Goal: Task Accomplishment & Management: Manage account settings

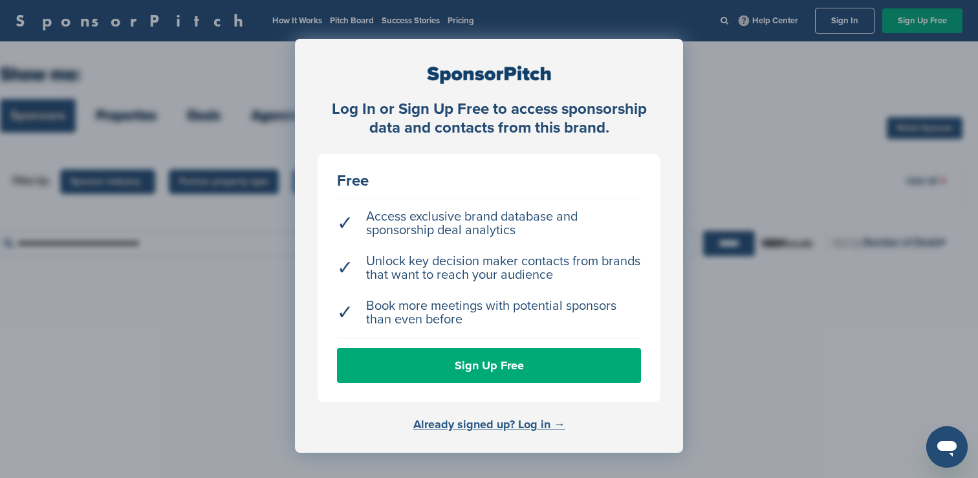
click at [486, 423] on link "Already signed up? Log in →" at bounding box center [489, 424] width 152 height 14
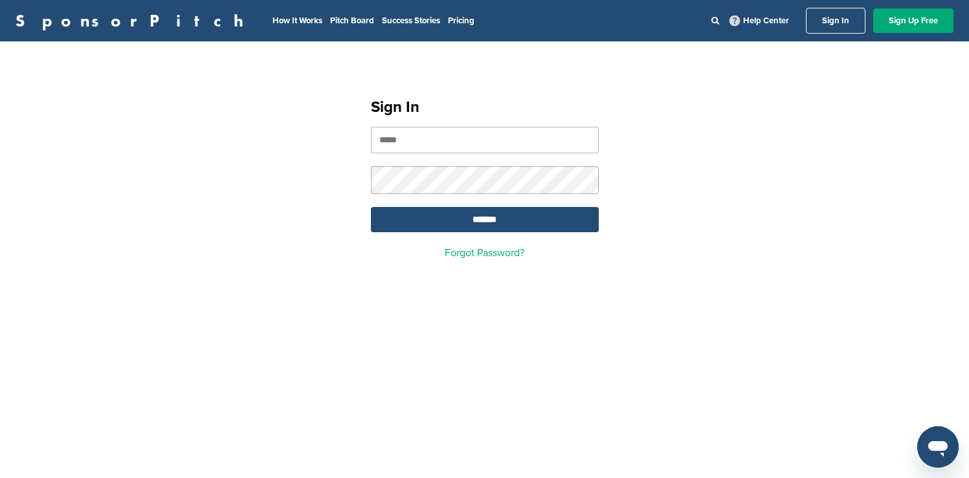
click at [513, 137] on input "email" at bounding box center [485, 140] width 228 height 27
type input "**********"
click at [510, 223] on input "*******" at bounding box center [485, 219] width 228 height 25
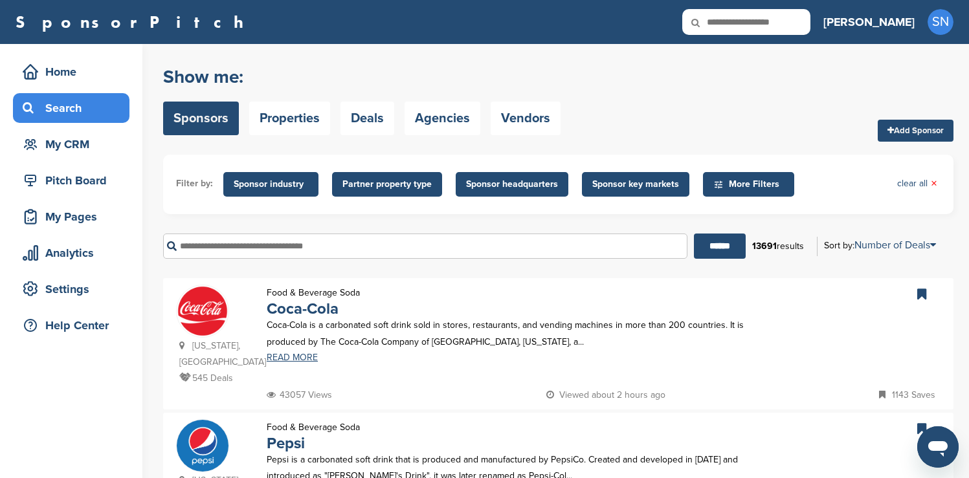
click at [270, 182] on span "Sponsor industry" at bounding box center [271, 184] width 74 height 14
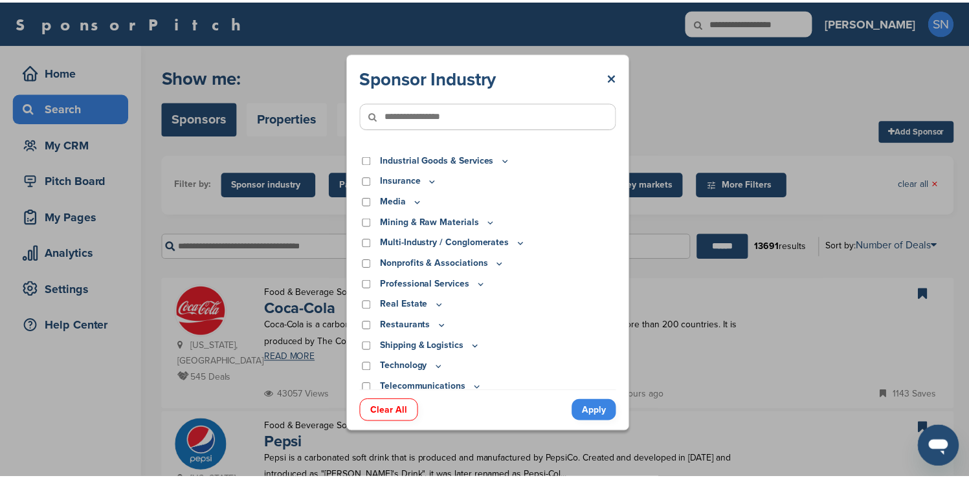
scroll to position [355, 0]
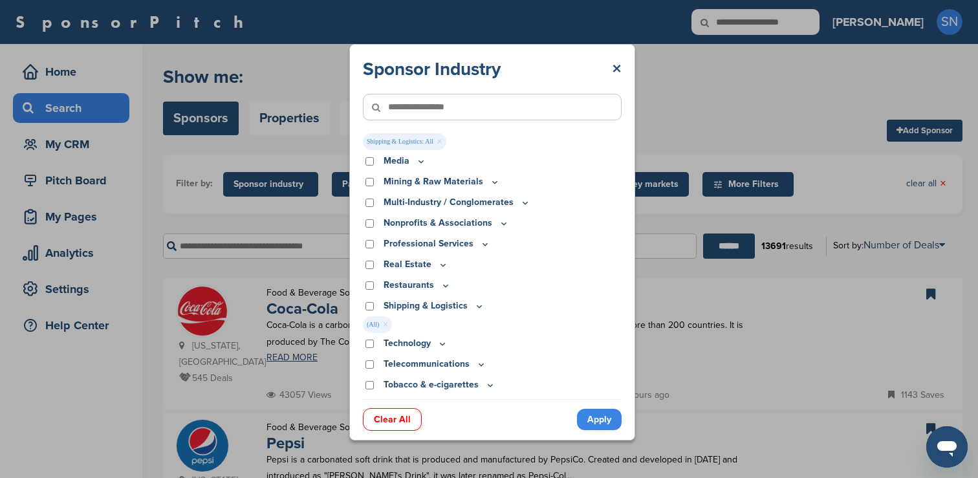
click at [602, 414] on link "Apply" at bounding box center [599, 419] width 45 height 21
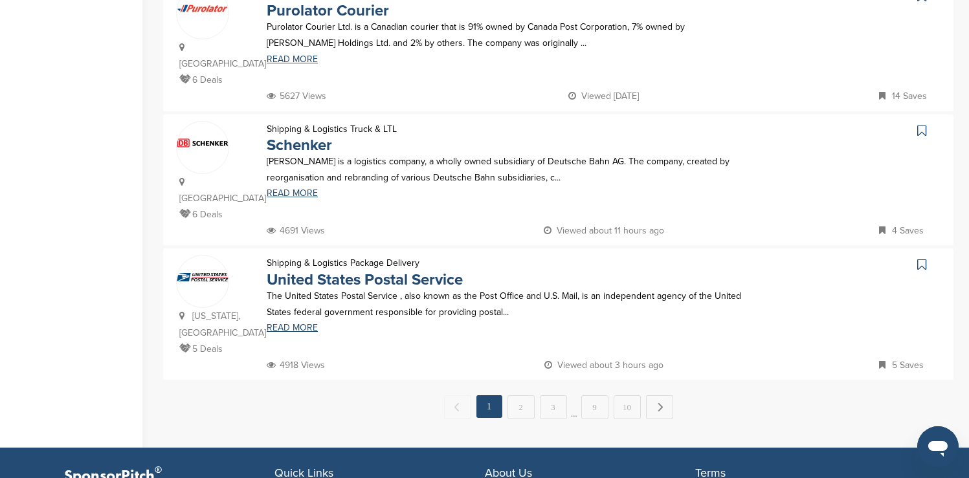
scroll to position [1268, 0]
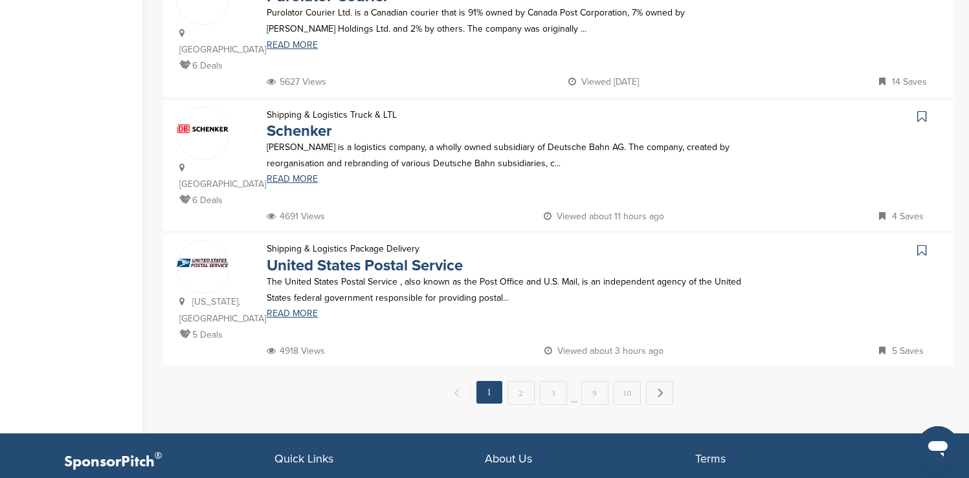
click at [921, 244] on icon at bounding box center [921, 250] width 9 height 13
click at [516, 381] on link "2" at bounding box center [520, 393] width 27 height 24
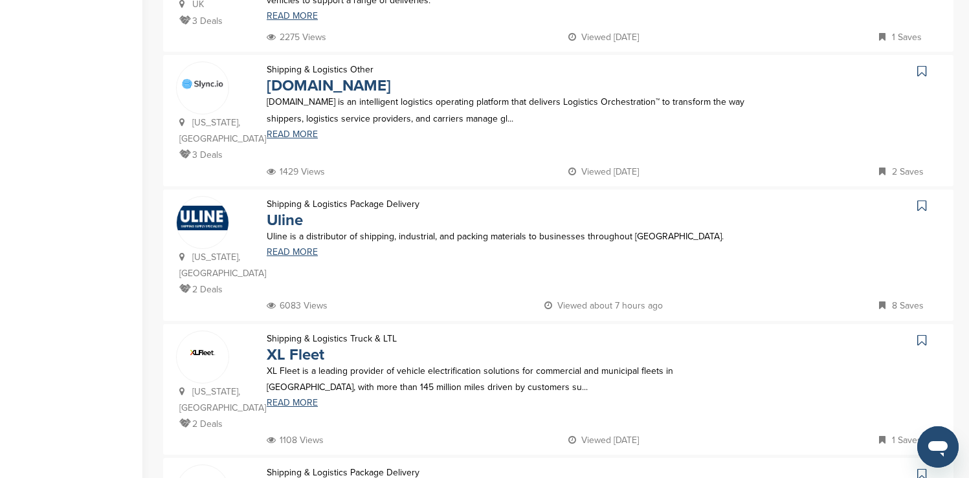
scroll to position [776, 0]
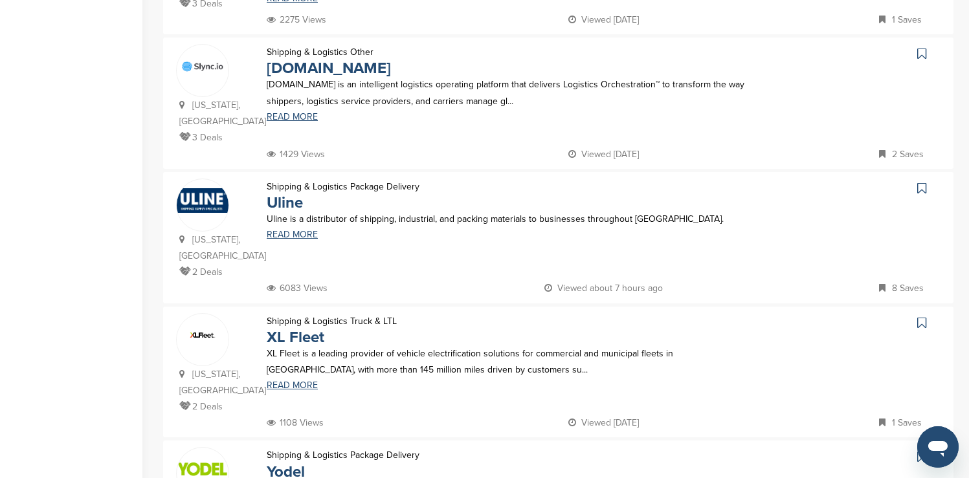
click at [921, 182] on icon at bounding box center [921, 188] width 9 height 13
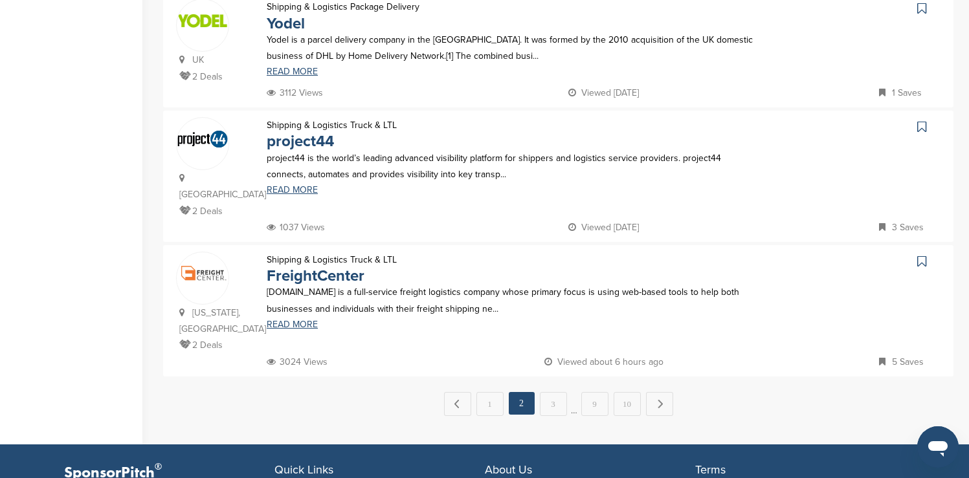
scroll to position [1268, 0]
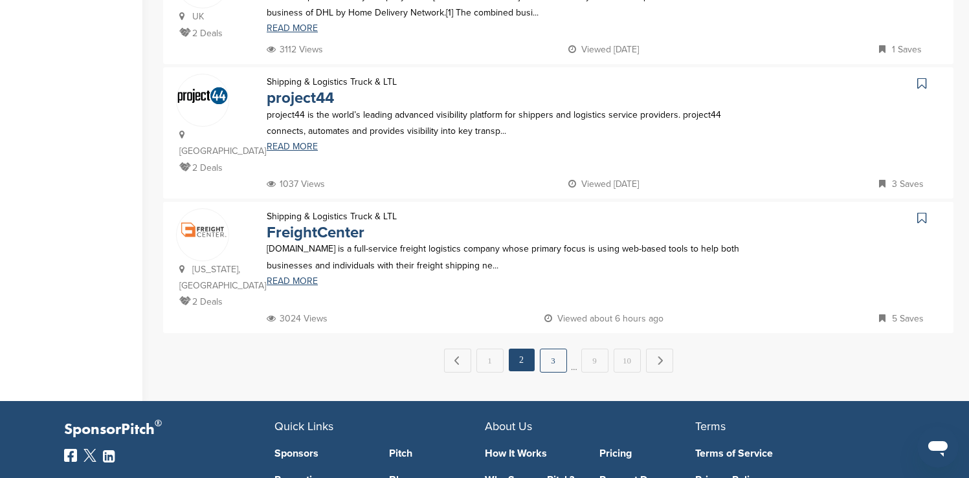
click at [558, 349] on link "3" at bounding box center [553, 361] width 27 height 24
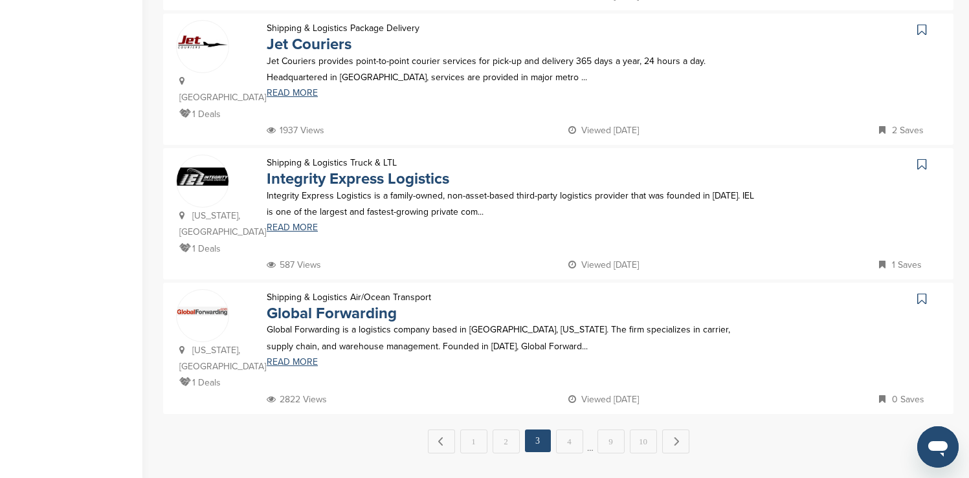
scroll to position [1191, 0]
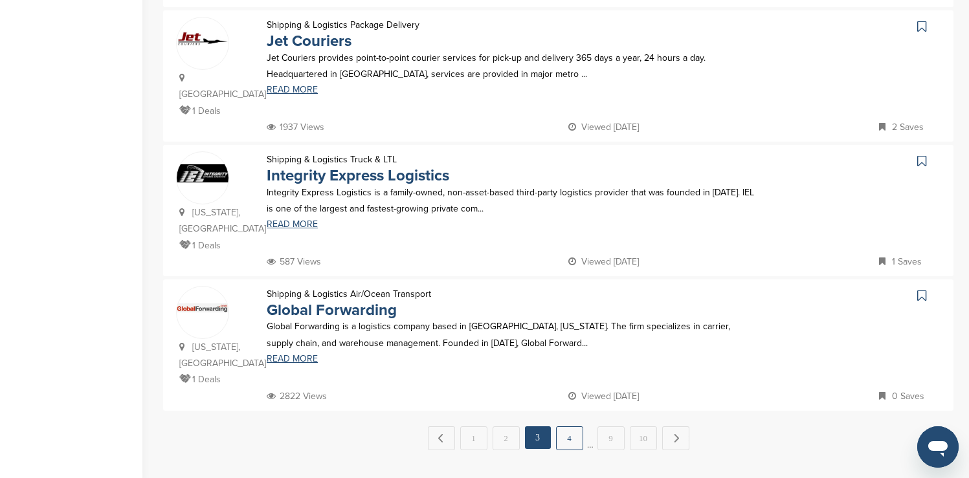
click at [568, 426] on link "4" at bounding box center [569, 438] width 27 height 24
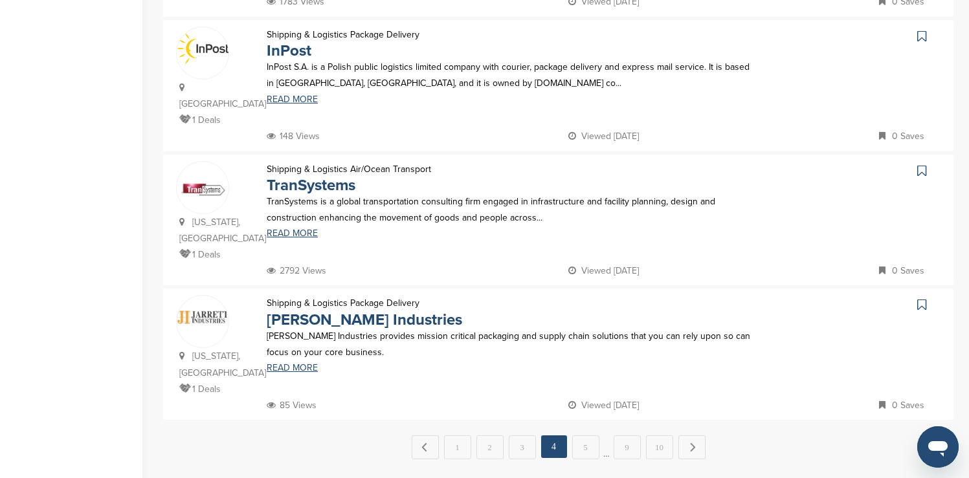
scroll to position [1216, 0]
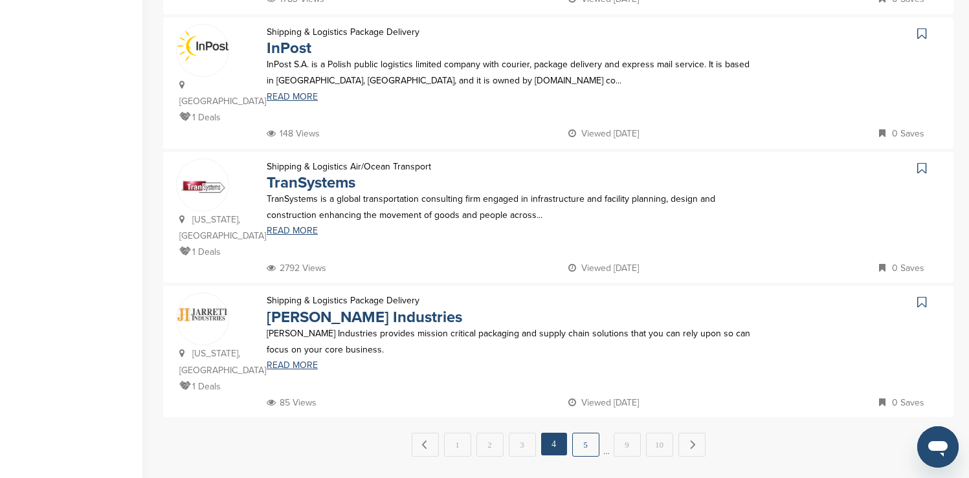
click at [582, 433] on link "5" at bounding box center [585, 445] width 27 height 24
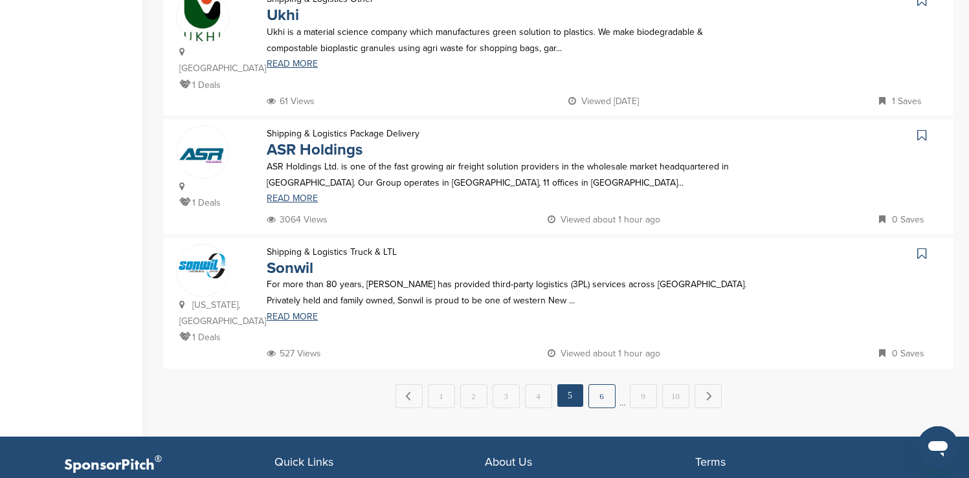
click at [604, 384] on link "6" at bounding box center [601, 396] width 27 height 24
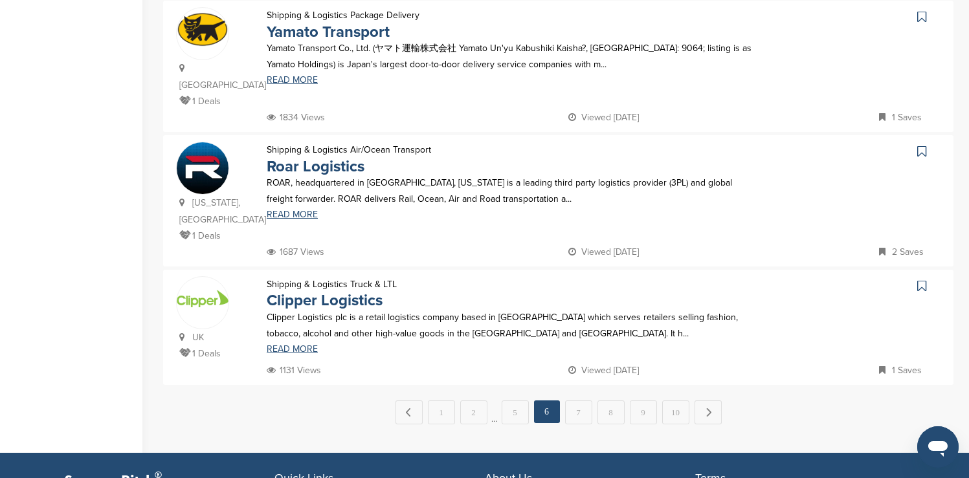
scroll to position [0, 0]
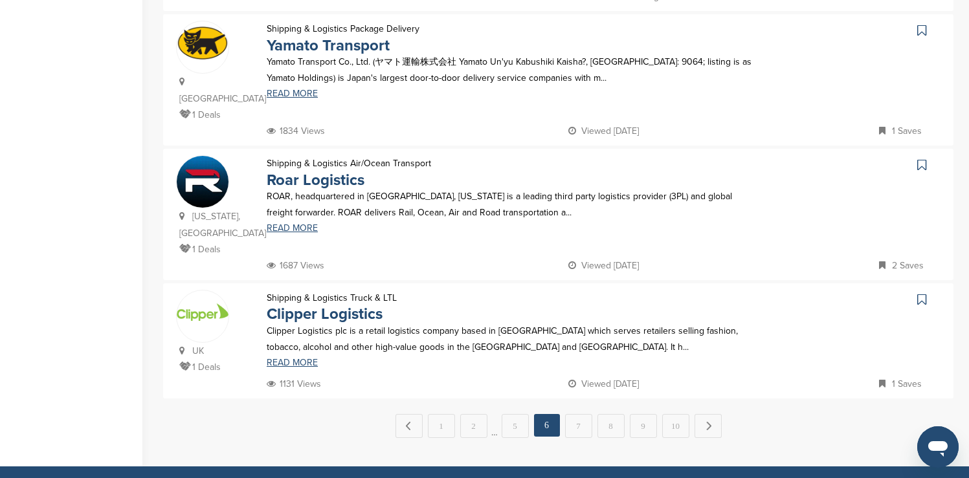
scroll to position [1216, 0]
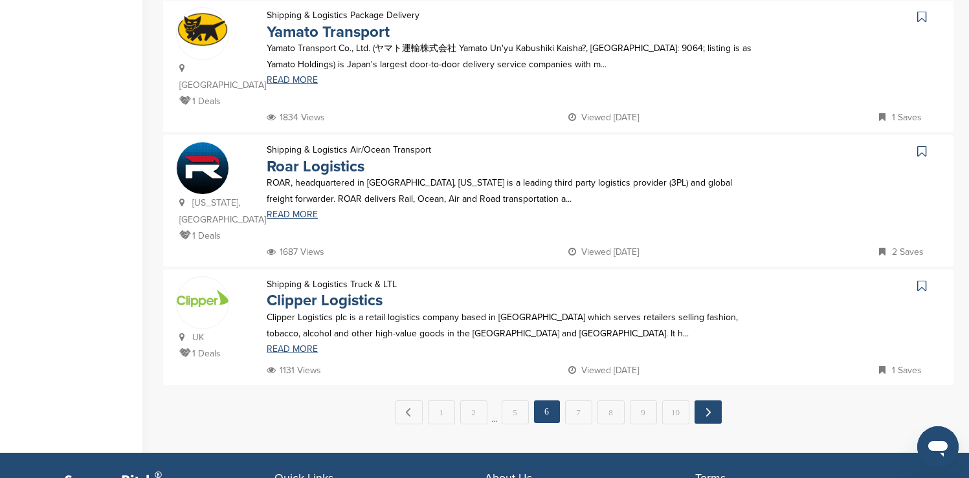
click at [713, 401] on link "Next →" at bounding box center [707, 412] width 27 height 23
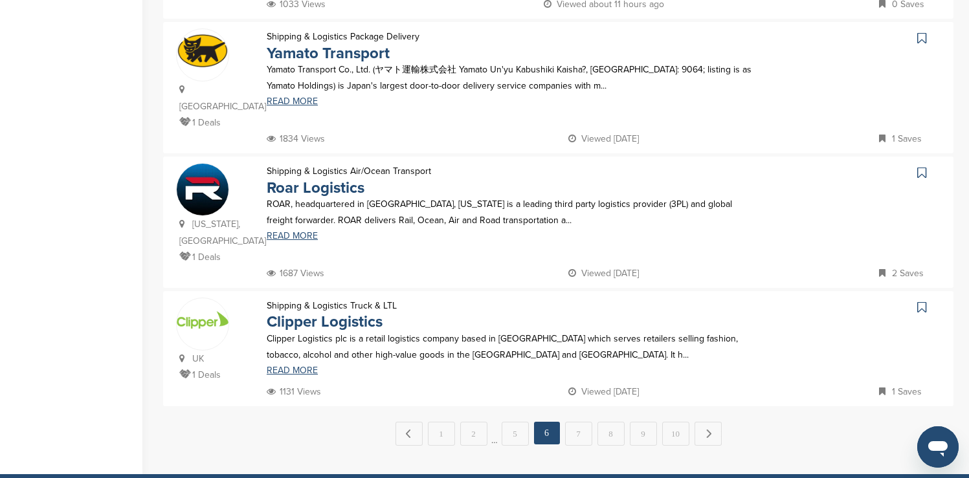
scroll to position [0, 0]
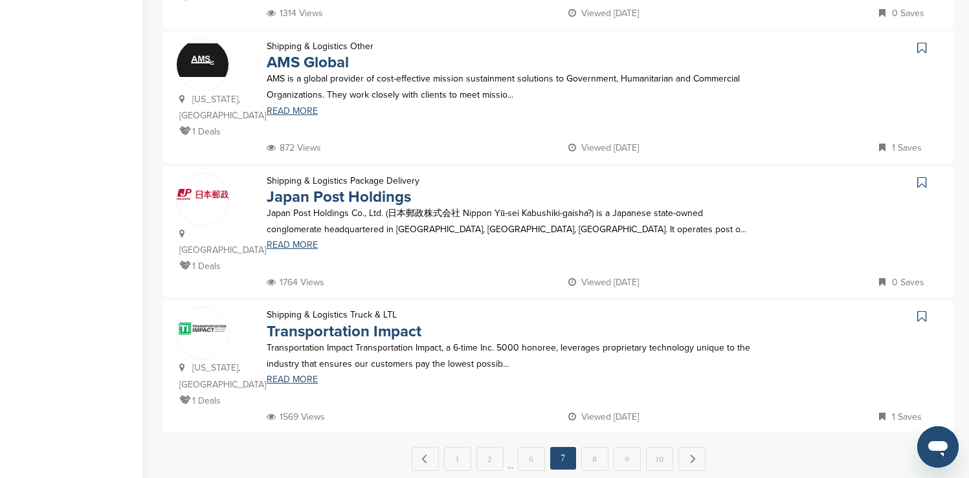
scroll to position [1242, 0]
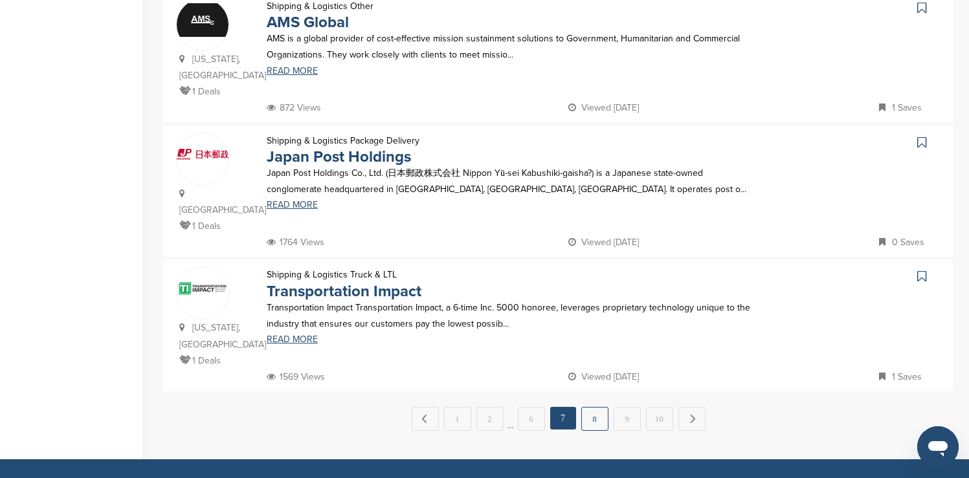
click at [588, 407] on link "8" at bounding box center [594, 419] width 27 height 24
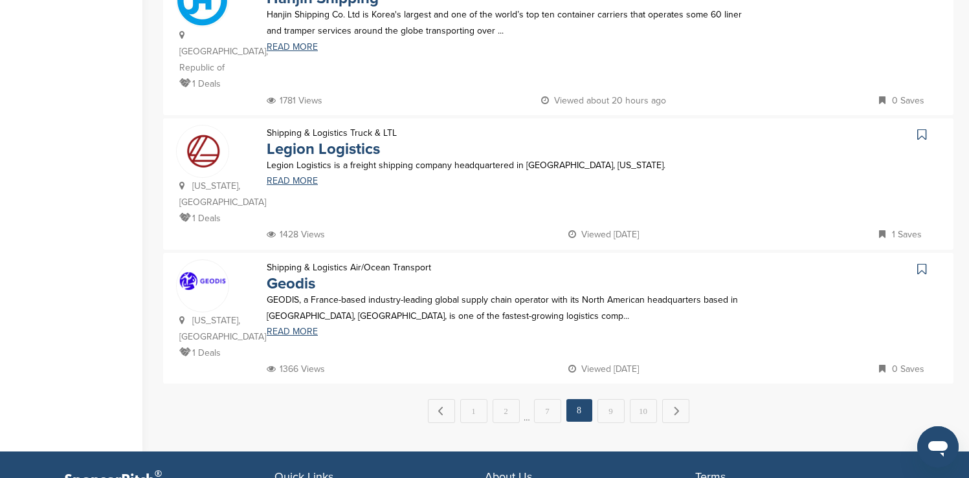
scroll to position [1268, 0]
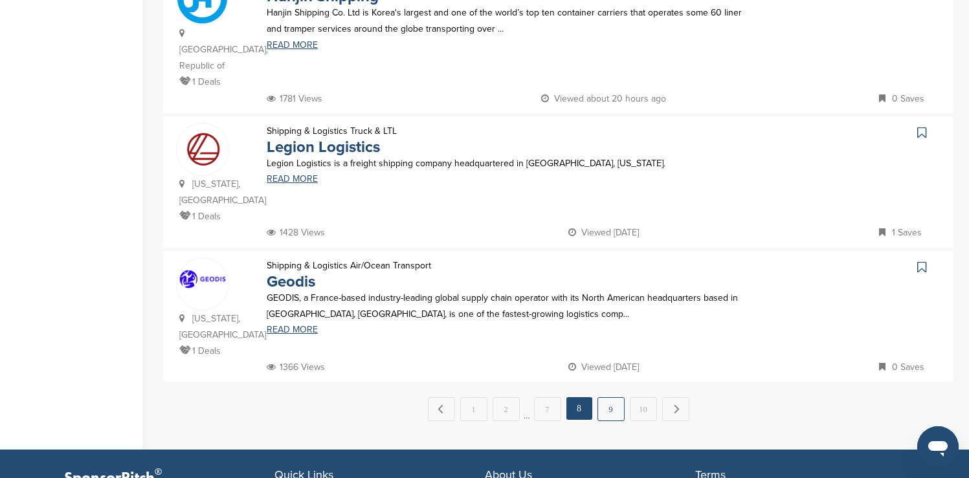
click at [608, 397] on link "9" at bounding box center [610, 409] width 27 height 24
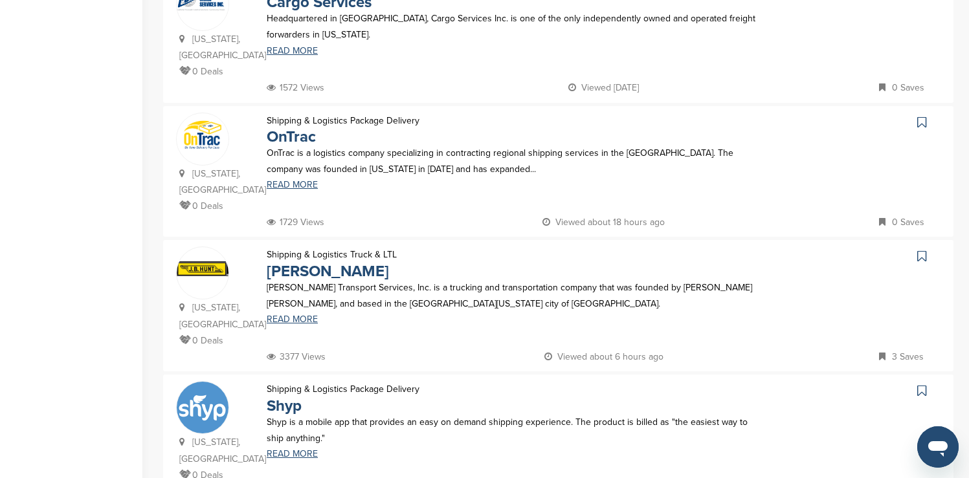
scroll to position [983, 0]
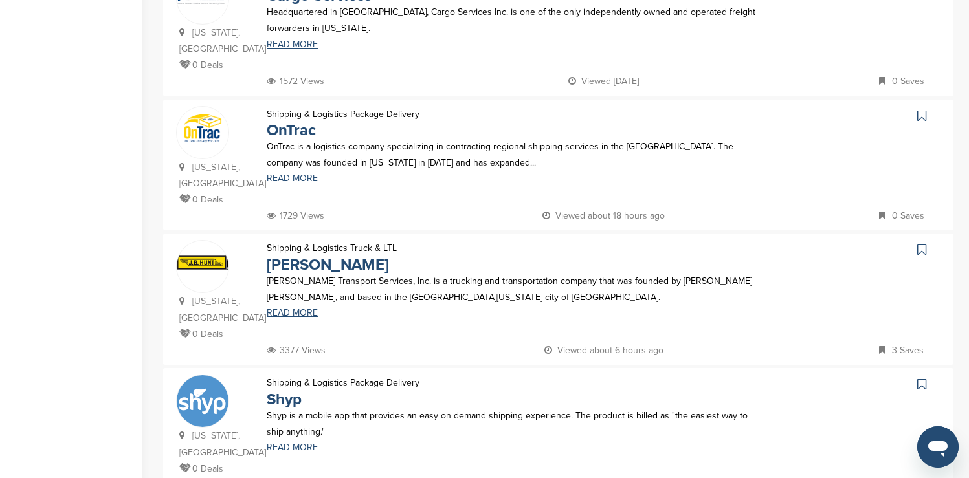
click at [922, 243] on icon at bounding box center [921, 249] width 9 height 13
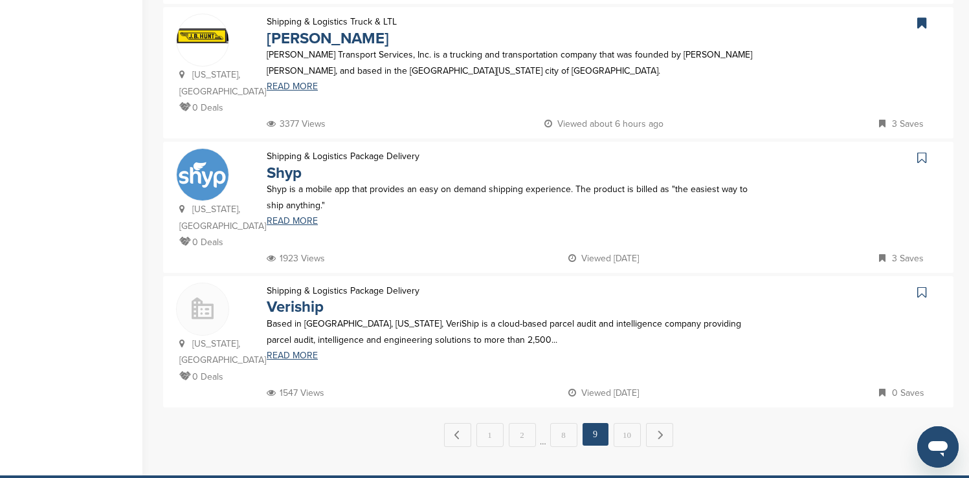
scroll to position [1216, 0]
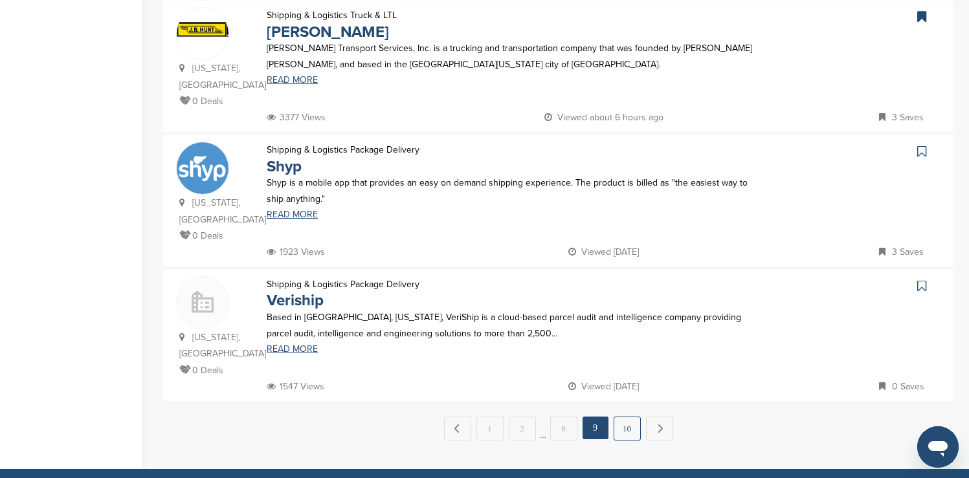
click at [626, 417] on link "10" at bounding box center [626, 429] width 27 height 24
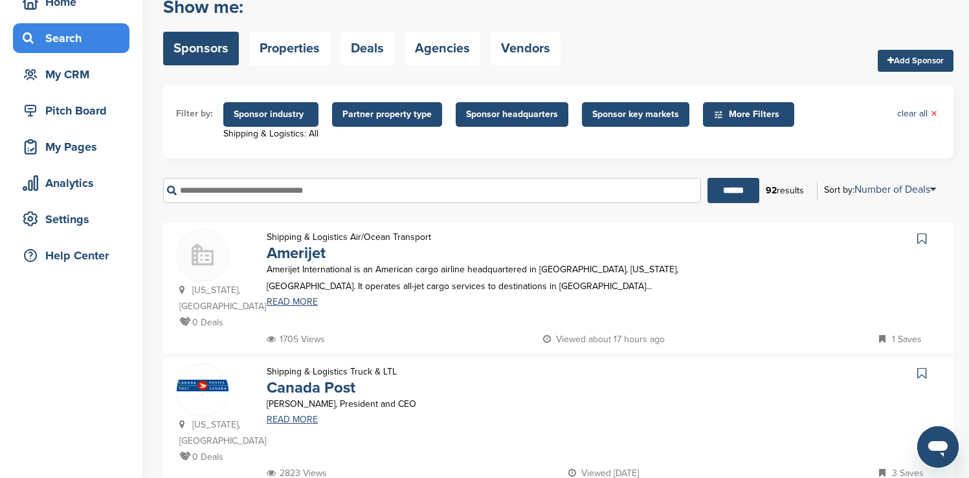
scroll to position [65, 0]
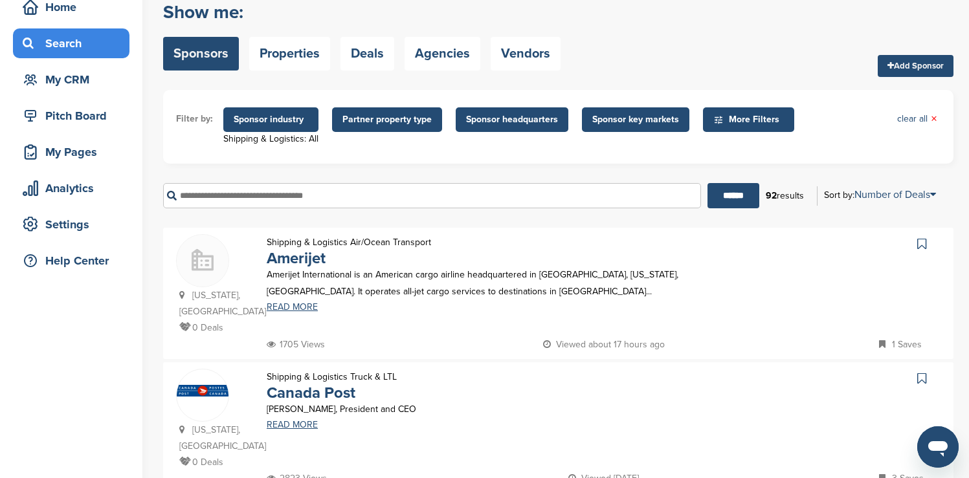
click at [250, 127] on span "Sponsor industry" at bounding box center [270, 119] width 95 height 25
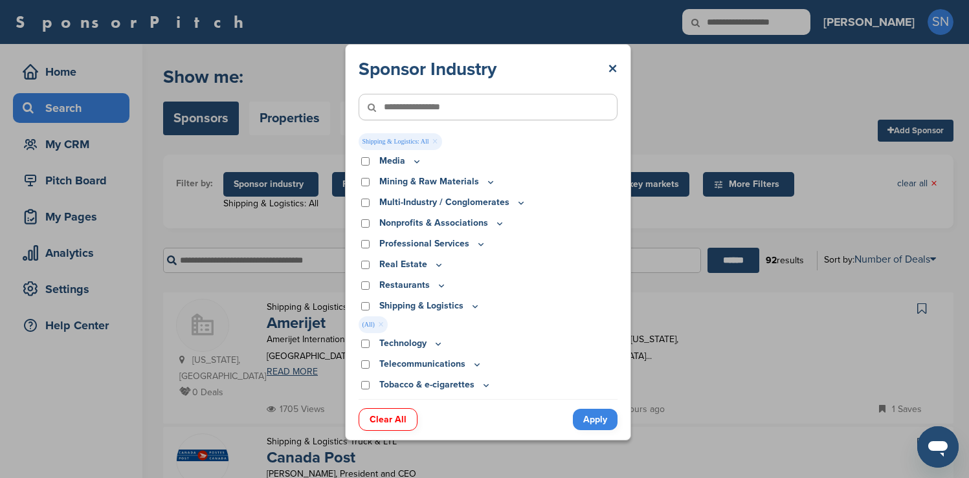
scroll to position [0, 0]
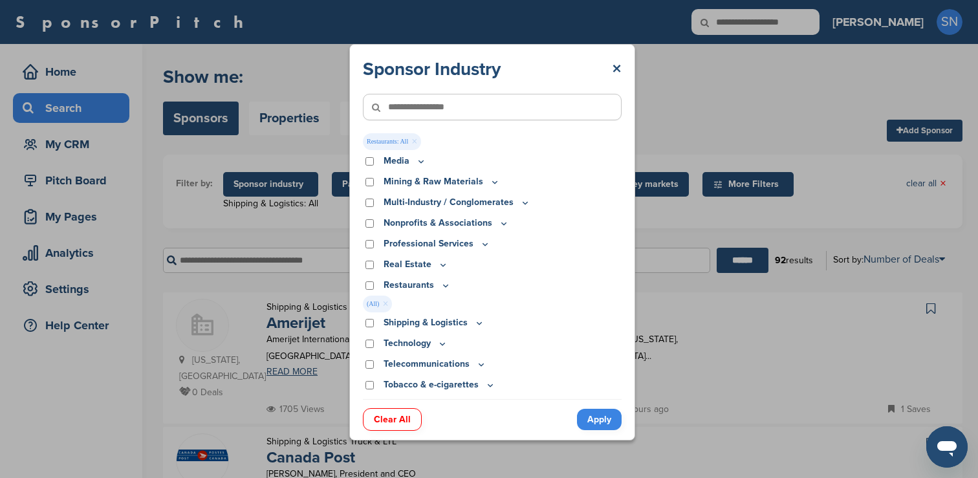
click at [602, 413] on link "Apply" at bounding box center [599, 419] width 45 height 21
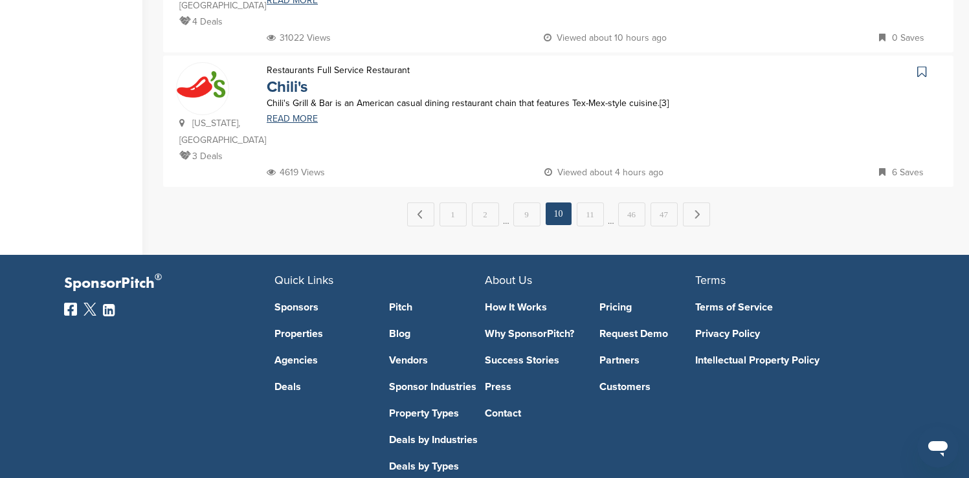
scroll to position [1457, 0]
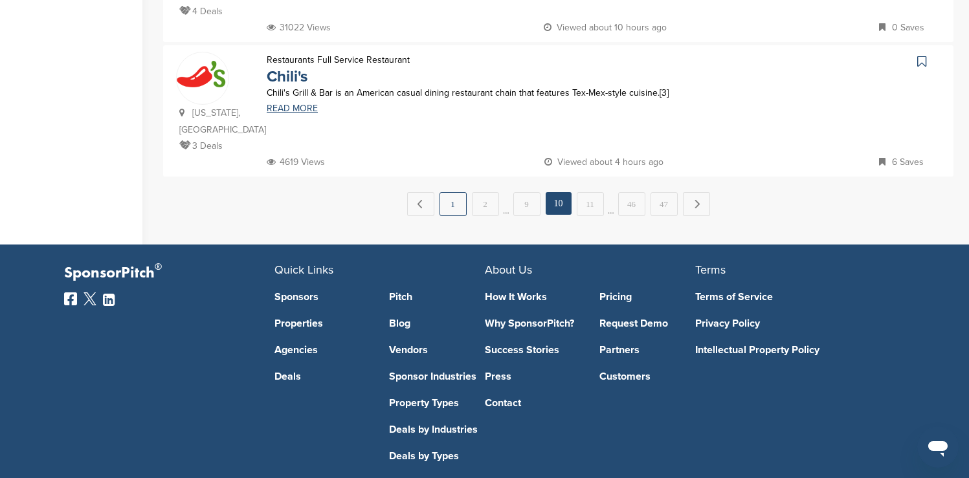
click at [450, 192] on link "1" at bounding box center [452, 204] width 27 height 24
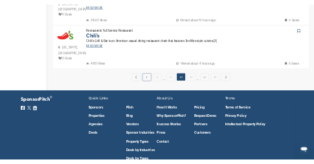
scroll to position [0, 0]
